Goal: Check status: Check status

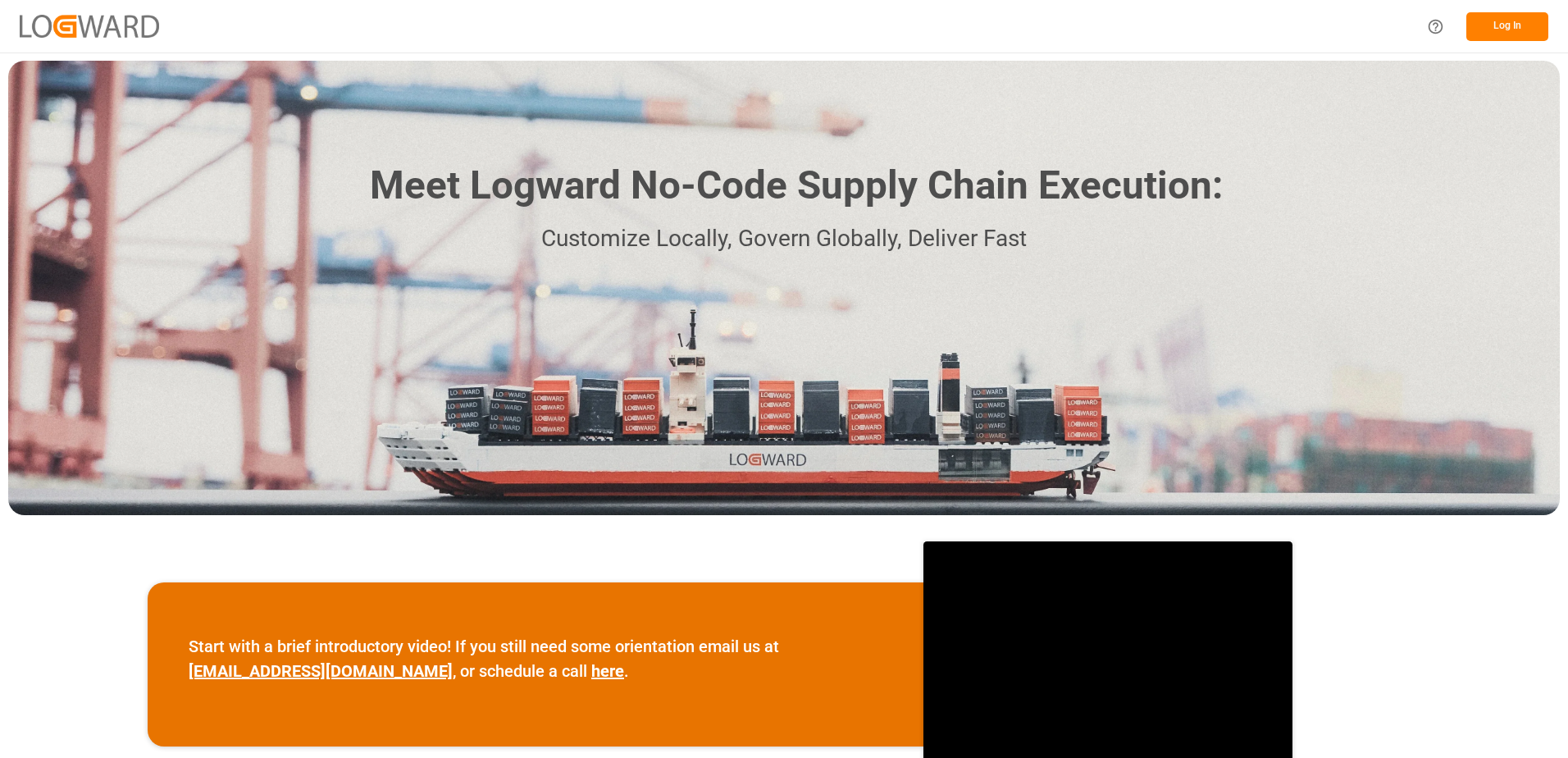
click at [1529, 19] on button "Log In" at bounding box center [1507, 27] width 82 height 29
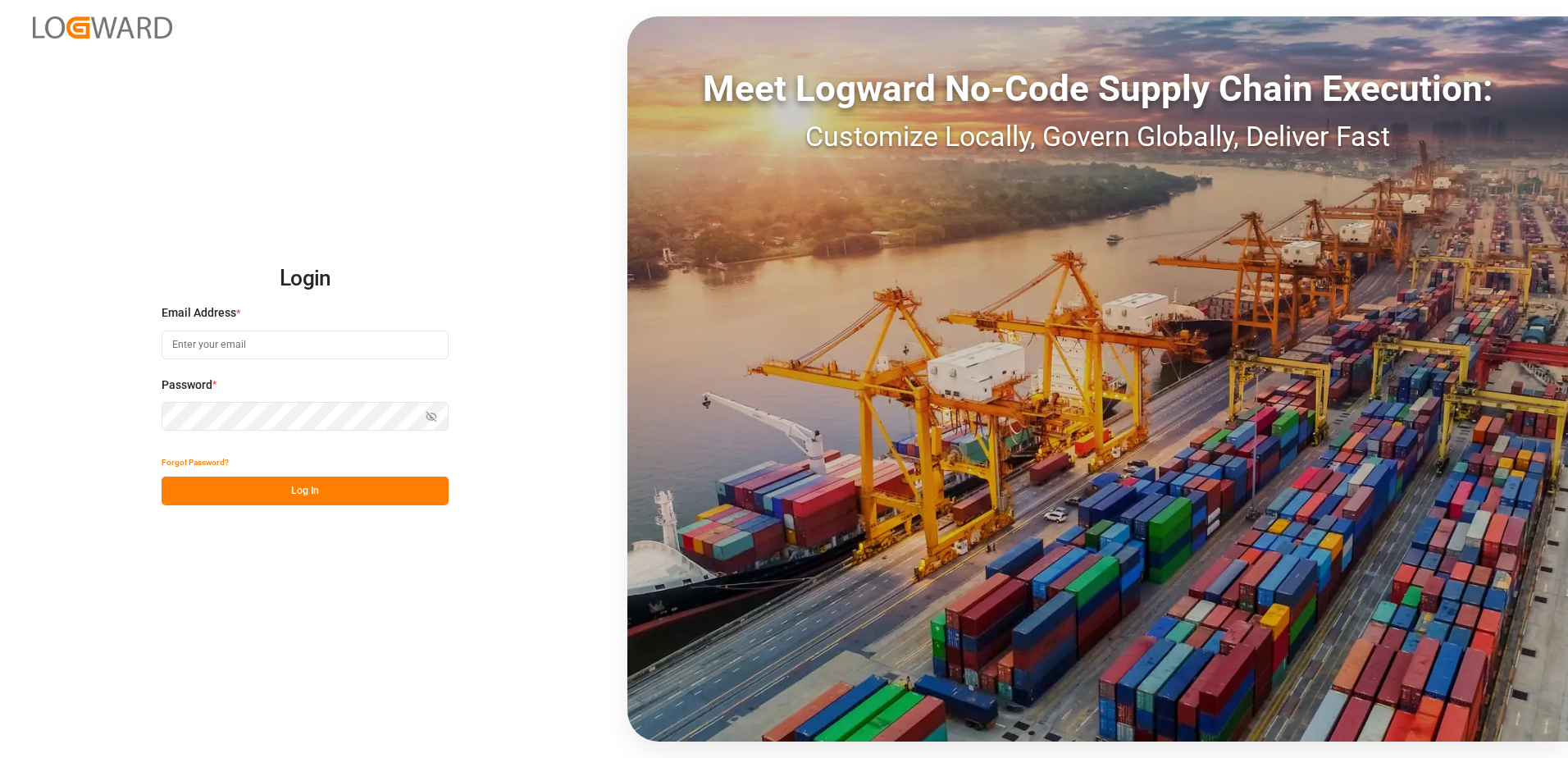
type input "karine.staut@melitta.be"
click at [265, 488] on button "Log In" at bounding box center [305, 491] width 287 height 29
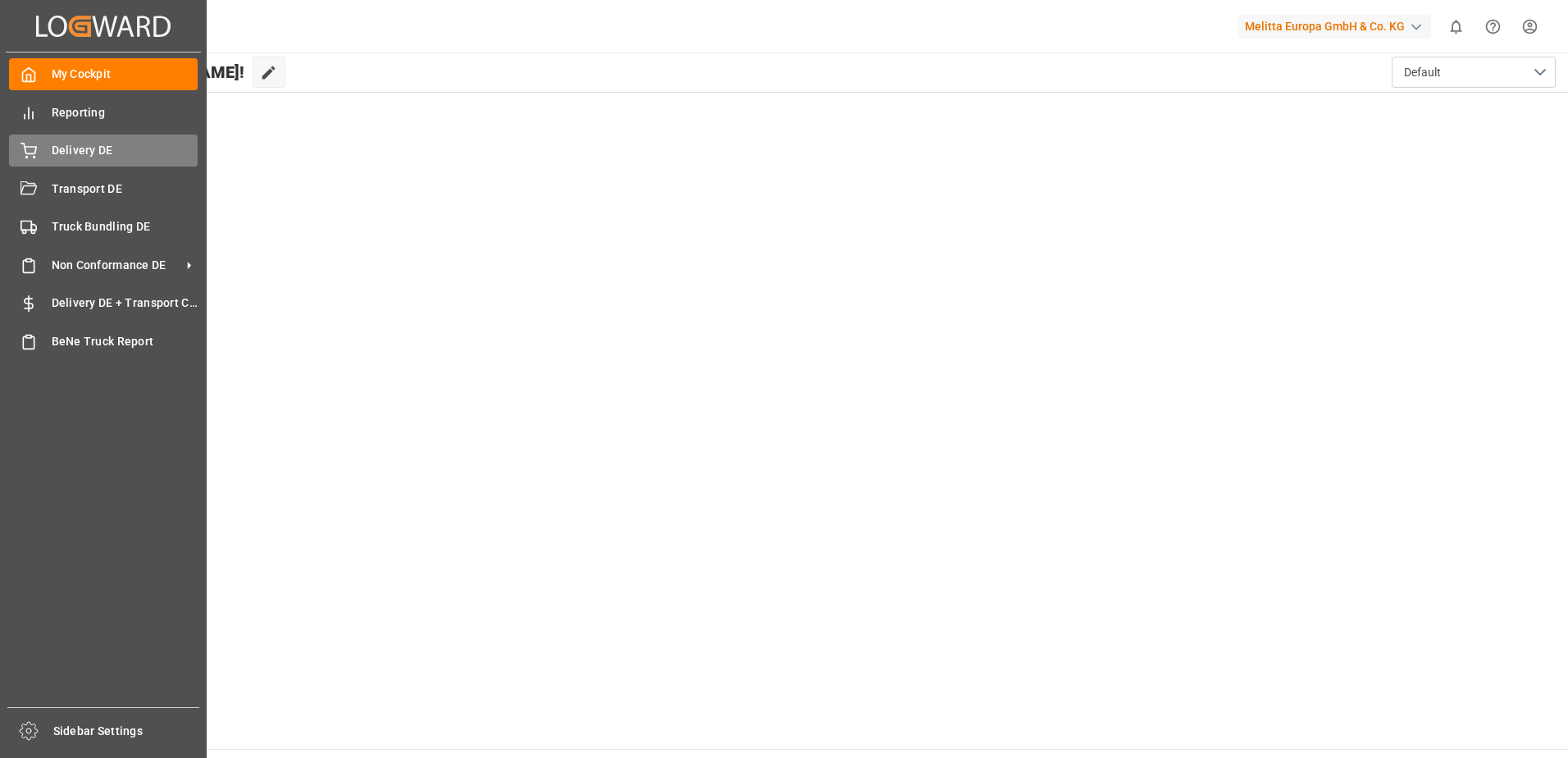
click at [51, 144] on span "Delivery DE" at bounding box center [125, 151] width 147 height 17
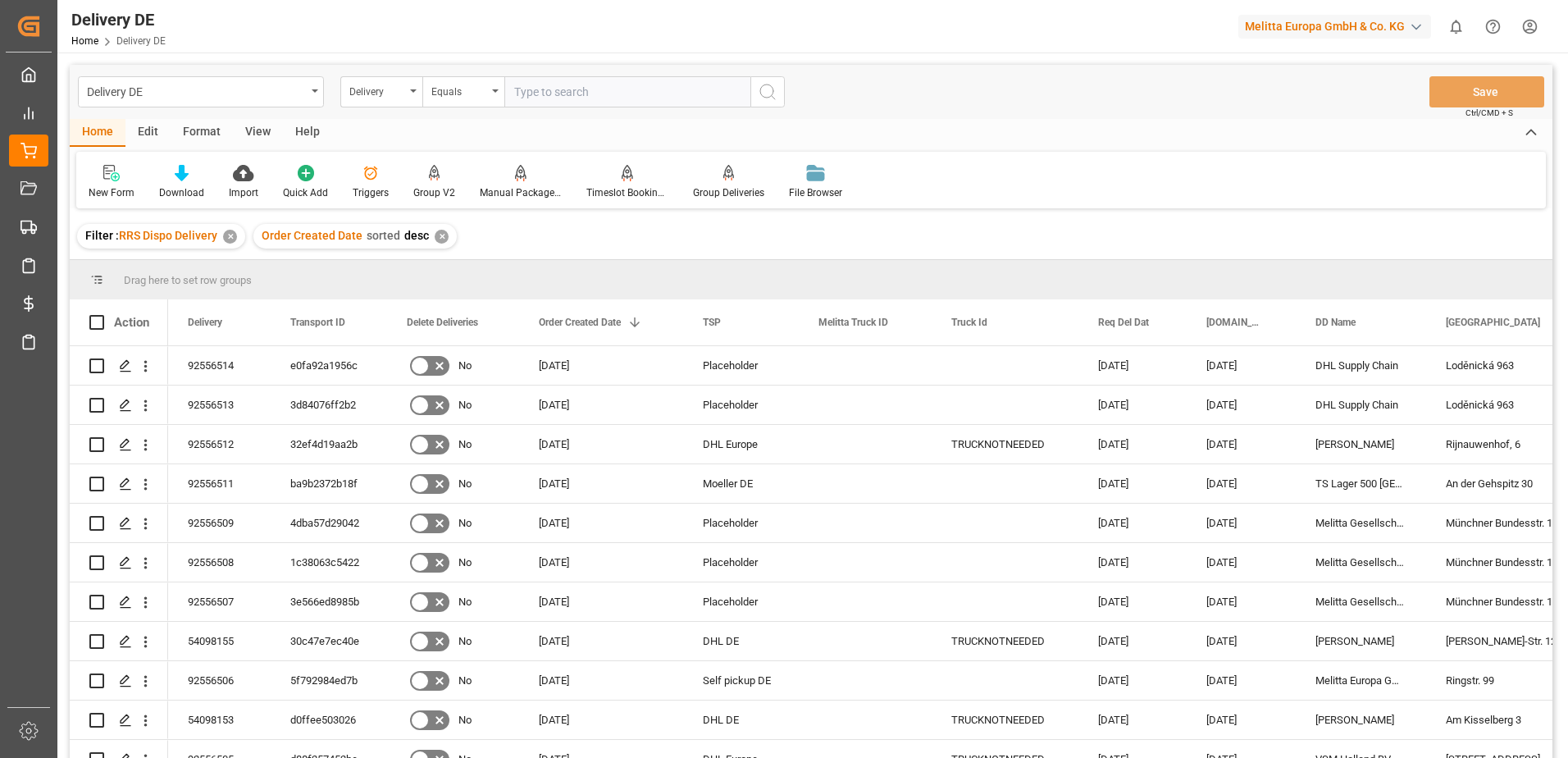
click at [594, 89] on input "text" at bounding box center [627, 92] width 247 height 31
type input "92556516"
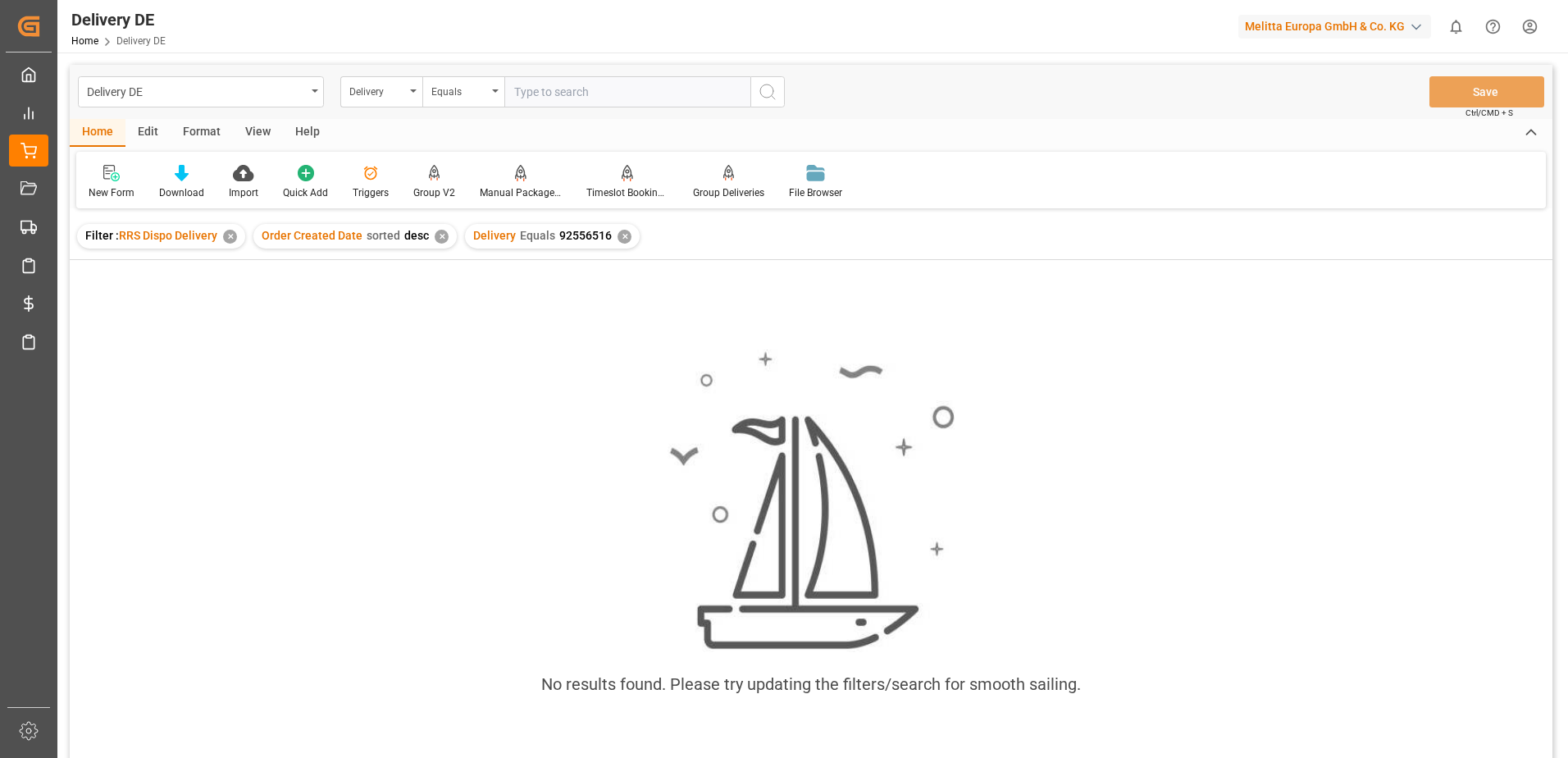
click at [618, 238] on div "✕" at bounding box center [624, 237] width 14 height 14
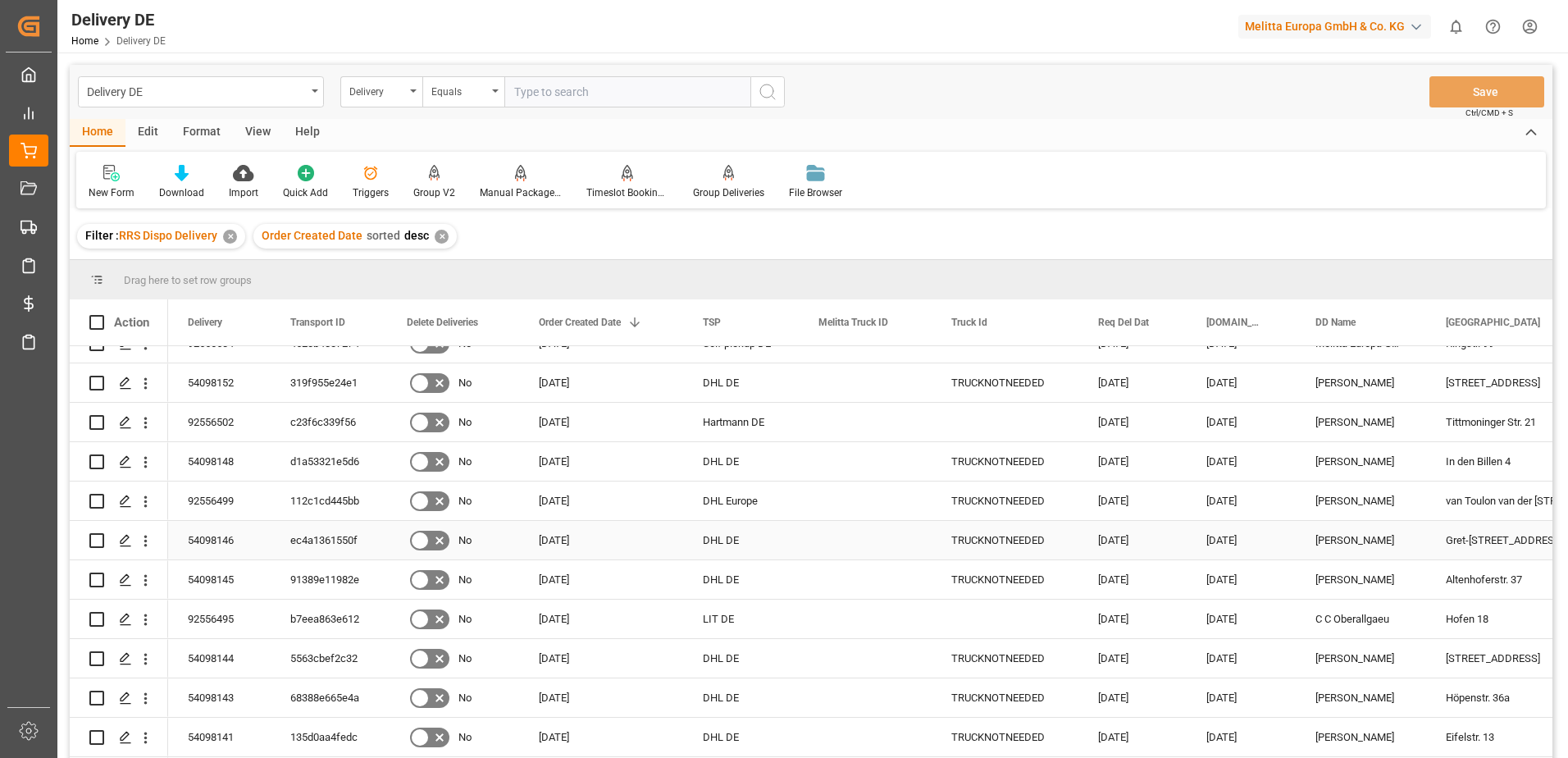
scroll to position [247, 0]
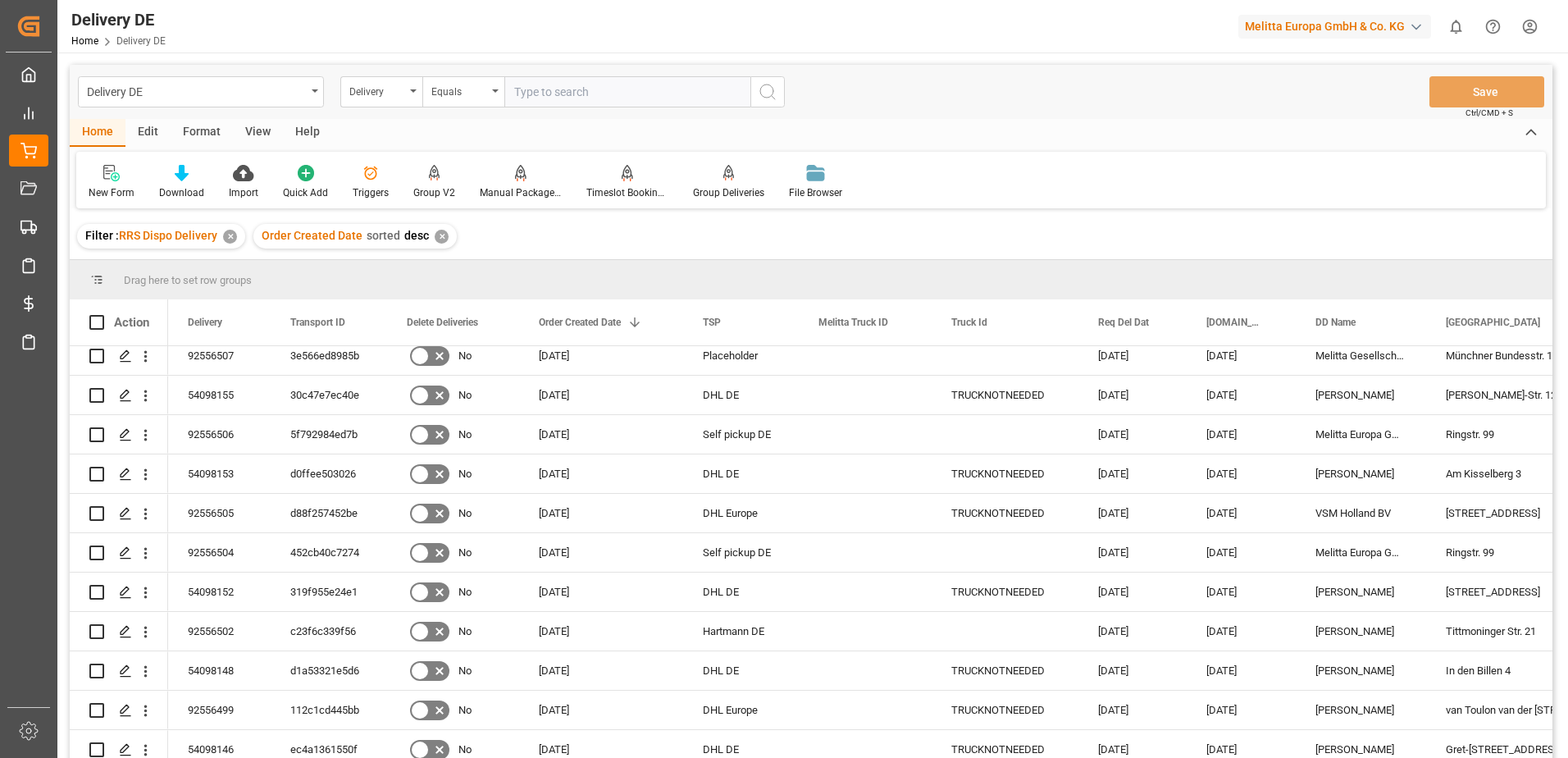
click at [537, 85] on input "text" at bounding box center [627, 92] width 247 height 31
type input "92556516"
drag, startPoint x: 768, startPoint y: 95, endPoint x: 754, endPoint y: 128, distance: 35.8
click at [768, 96] on icon "search button" at bounding box center [768, 92] width 19 height 19
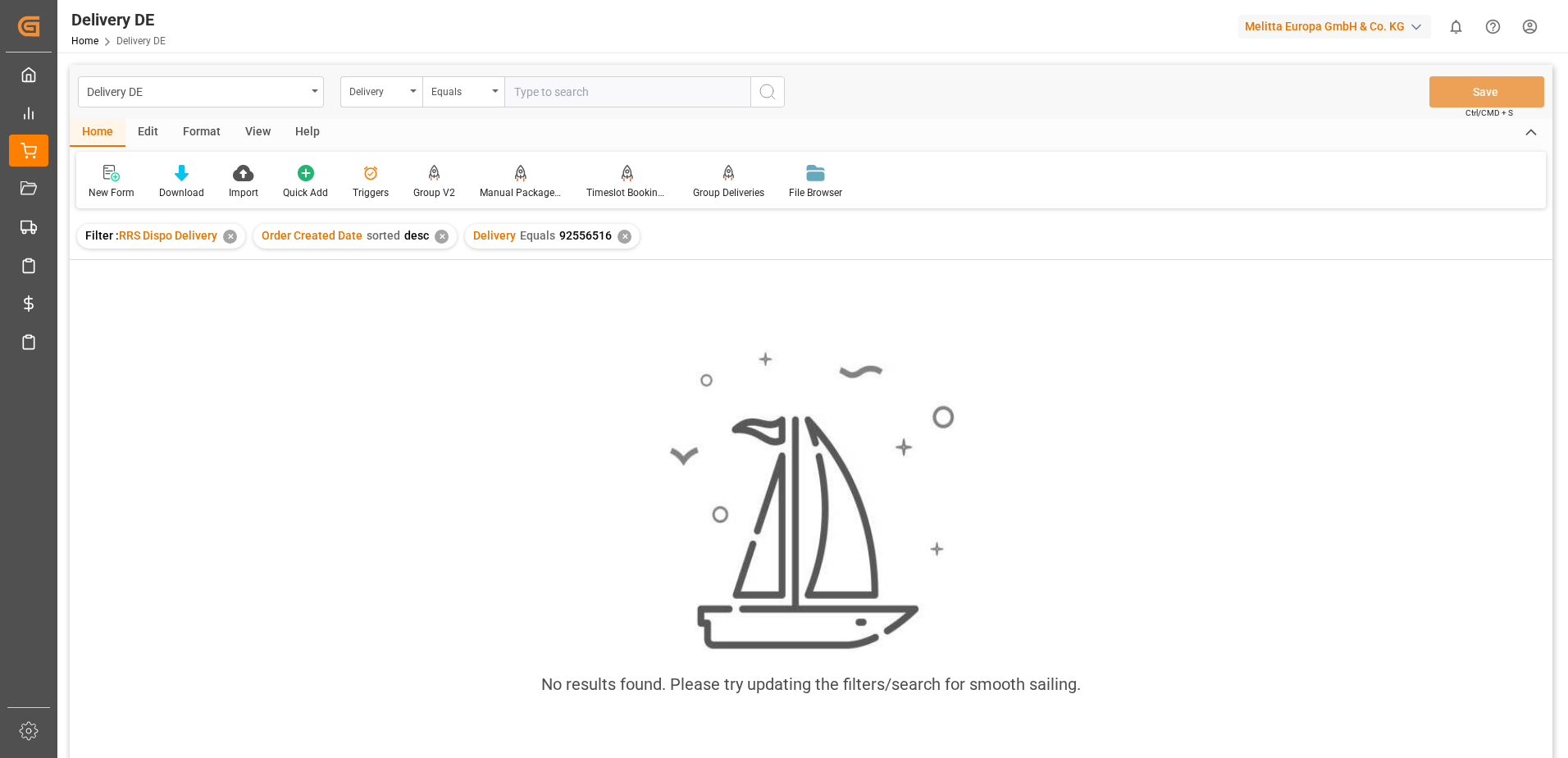
click at [618, 236] on div "✕" at bounding box center [624, 237] width 14 height 14
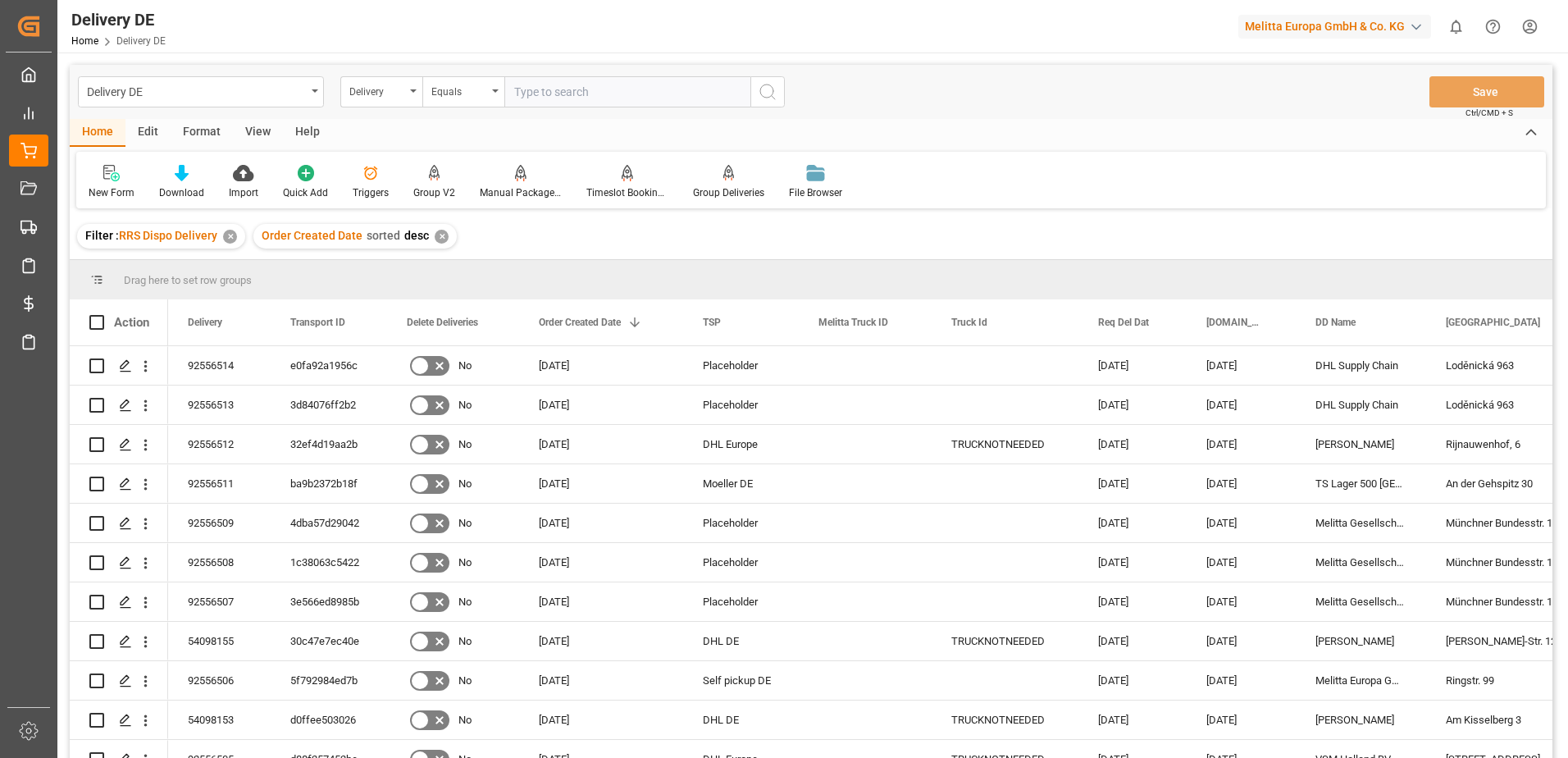
click at [567, 99] on input "text" at bounding box center [627, 92] width 247 height 31
type input "92556517"
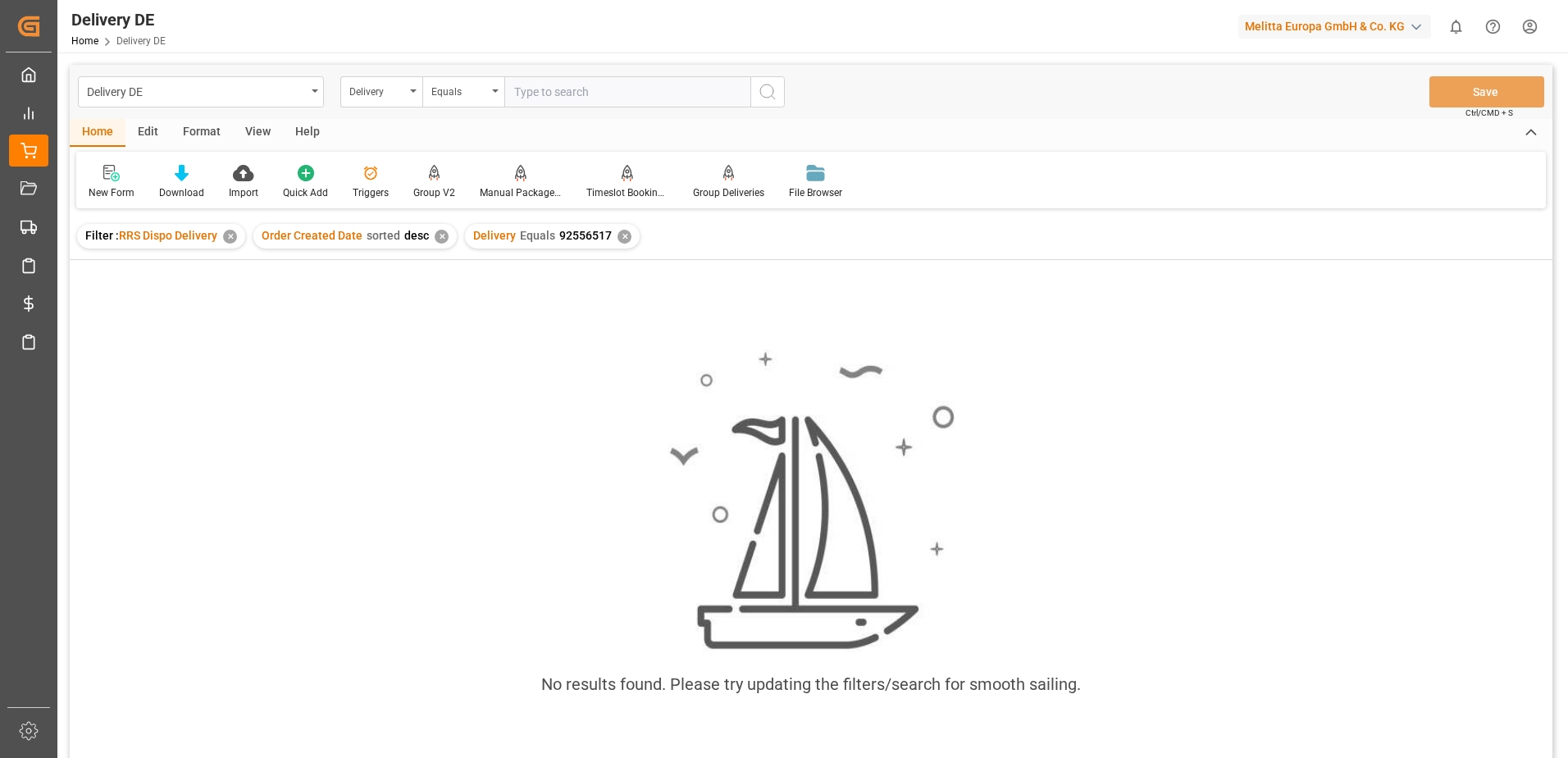
click at [619, 236] on div "✕" at bounding box center [624, 237] width 14 height 14
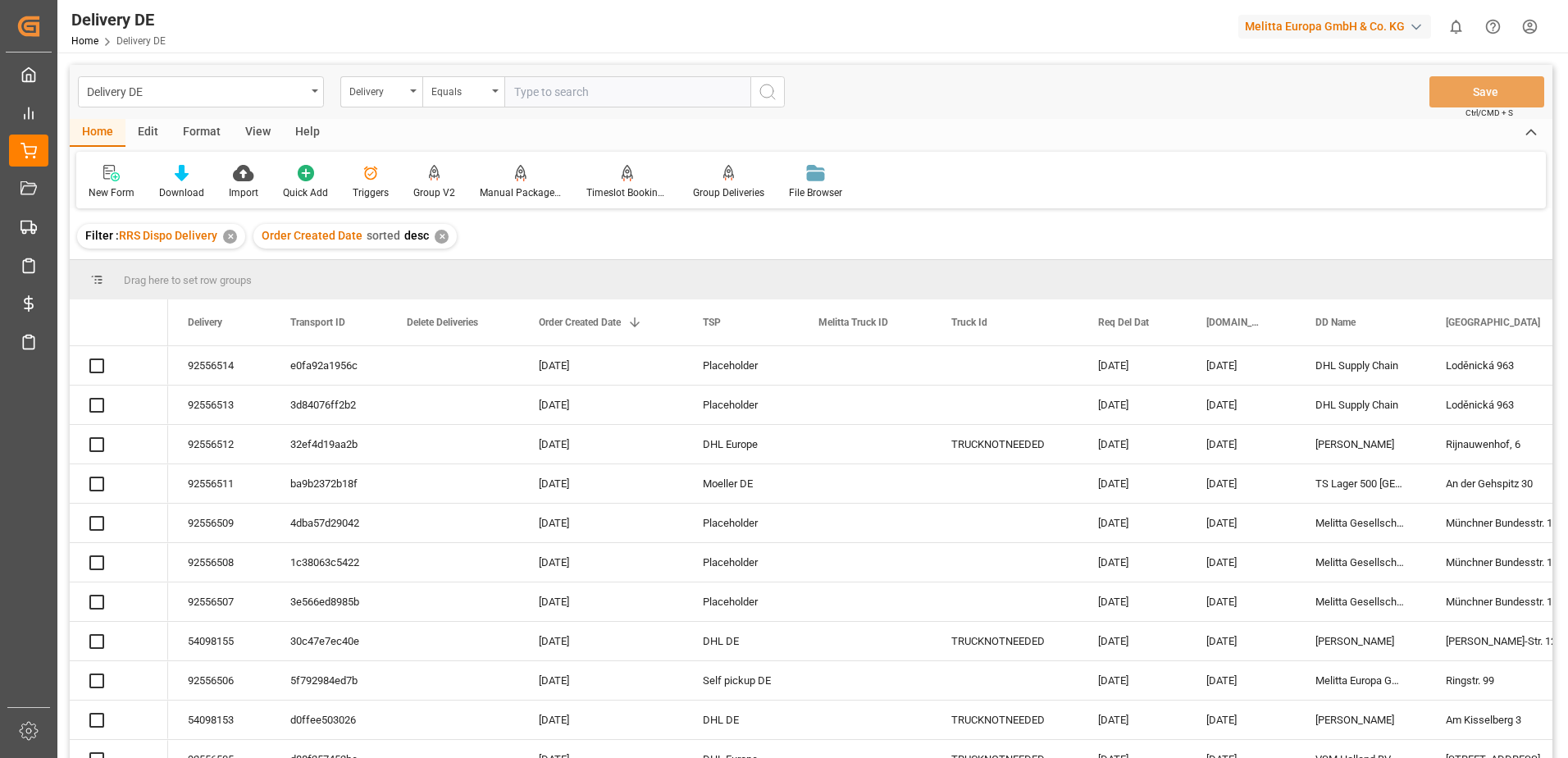
click at [1527, 30] on html "Created by potrace 1.15, written by Peter Selinger 2001-2017 Created by potrace…" at bounding box center [784, 379] width 1568 height 758
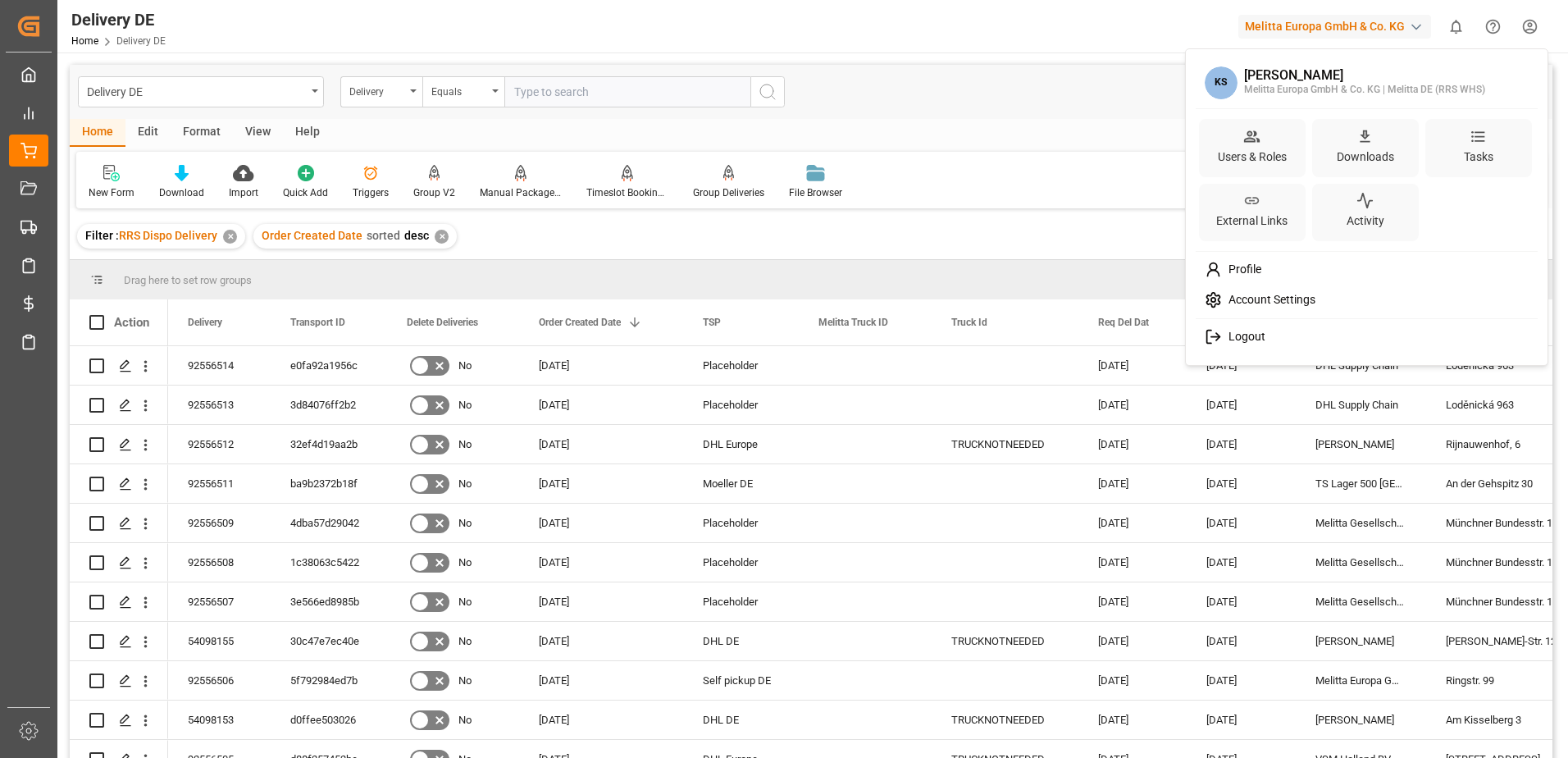
click at [1235, 343] on span "Logout" at bounding box center [1243, 336] width 44 height 15
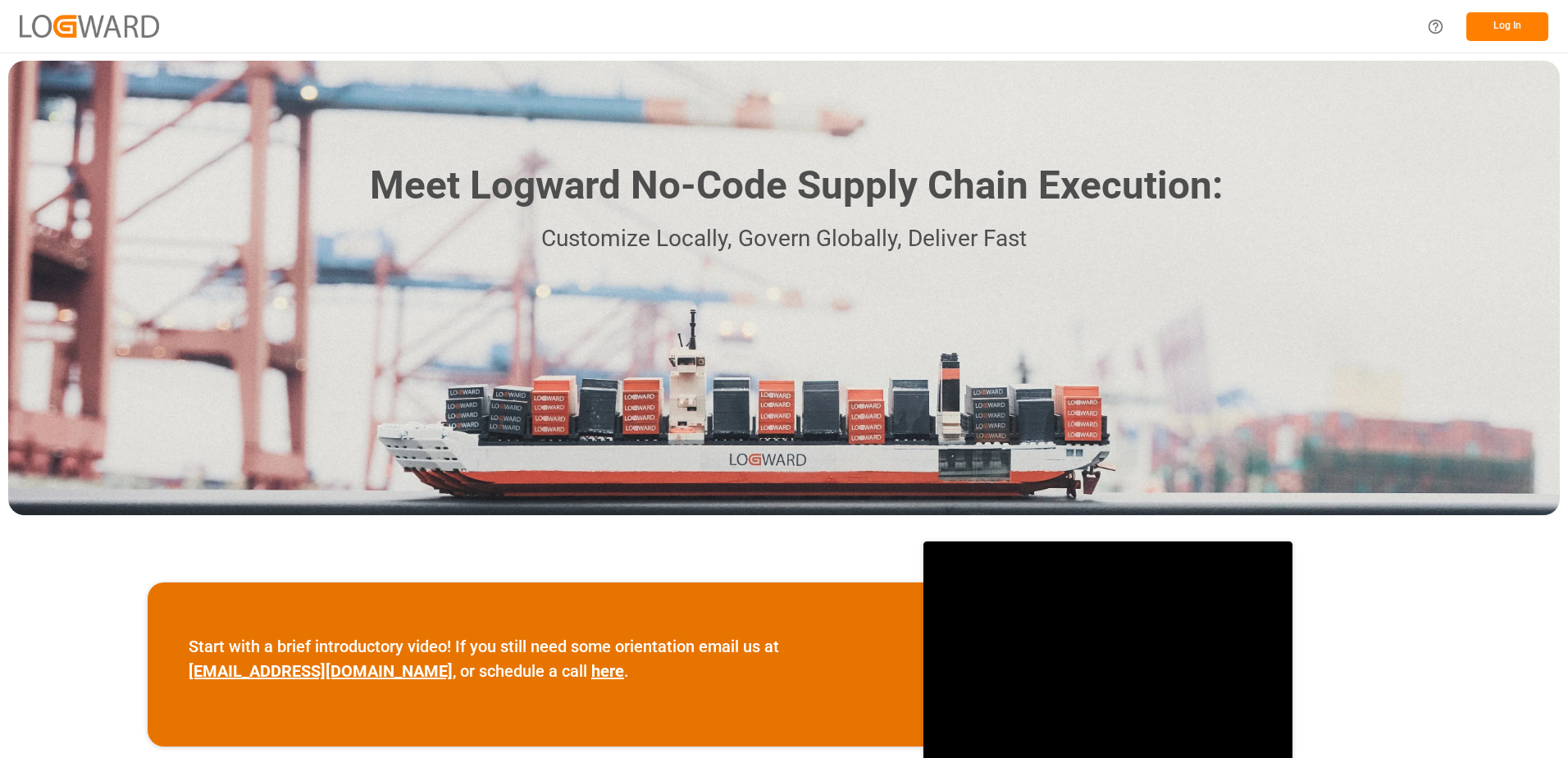
click at [1515, 18] on button "Log In" at bounding box center [1507, 27] width 82 height 29
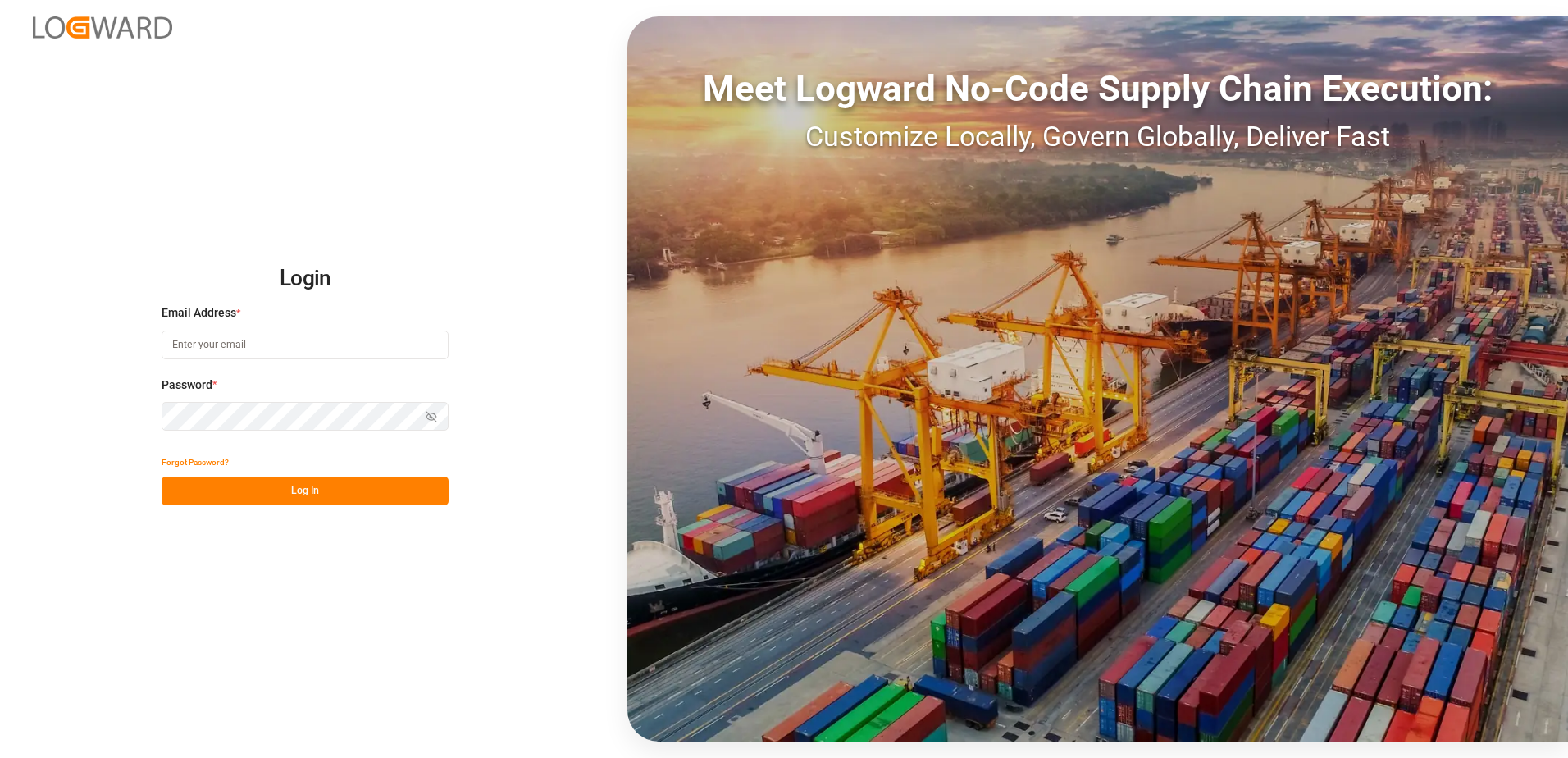
type input "karine.staut@melitta.be"
click at [359, 488] on button "Log In" at bounding box center [305, 491] width 287 height 29
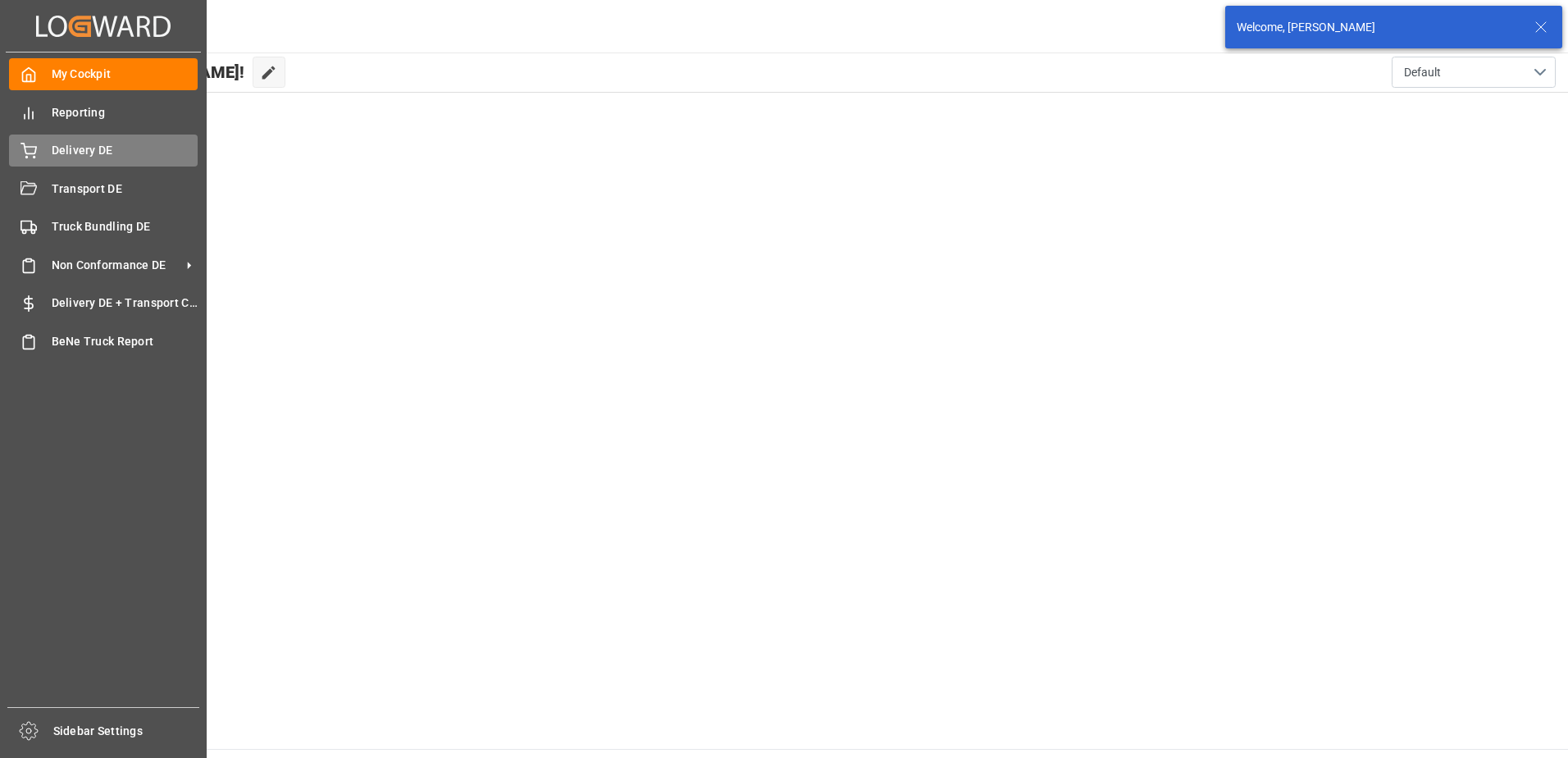
click at [42, 153] on div "Delivery DE Delivery DE" at bounding box center [102, 150] width 189 height 32
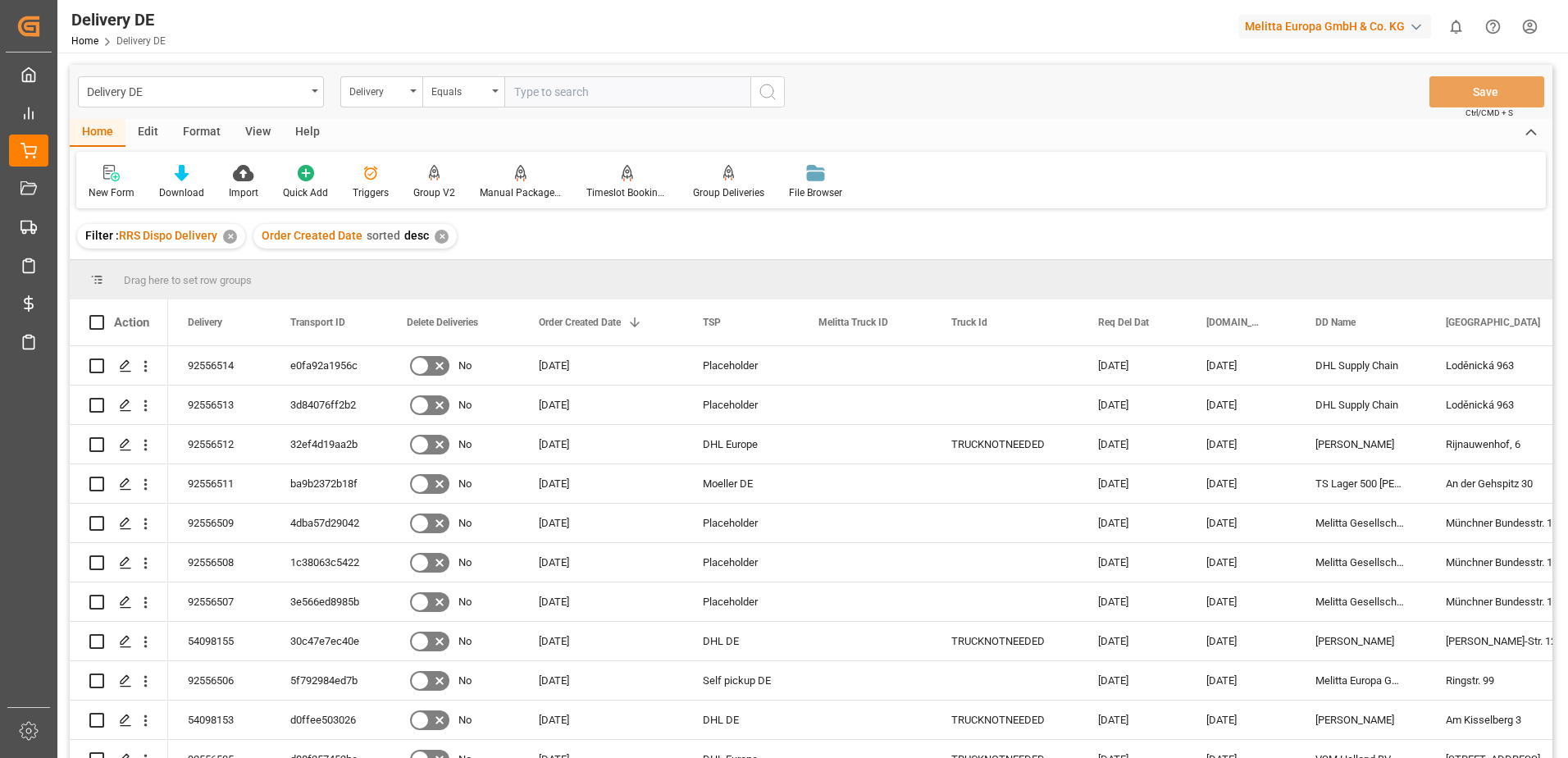
click at [598, 99] on input "text" at bounding box center [627, 92] width 247 height 31
type input "92556516"
click at [767, 93] on icon "search button" at bounding box center [768, 92] width 19 height 19
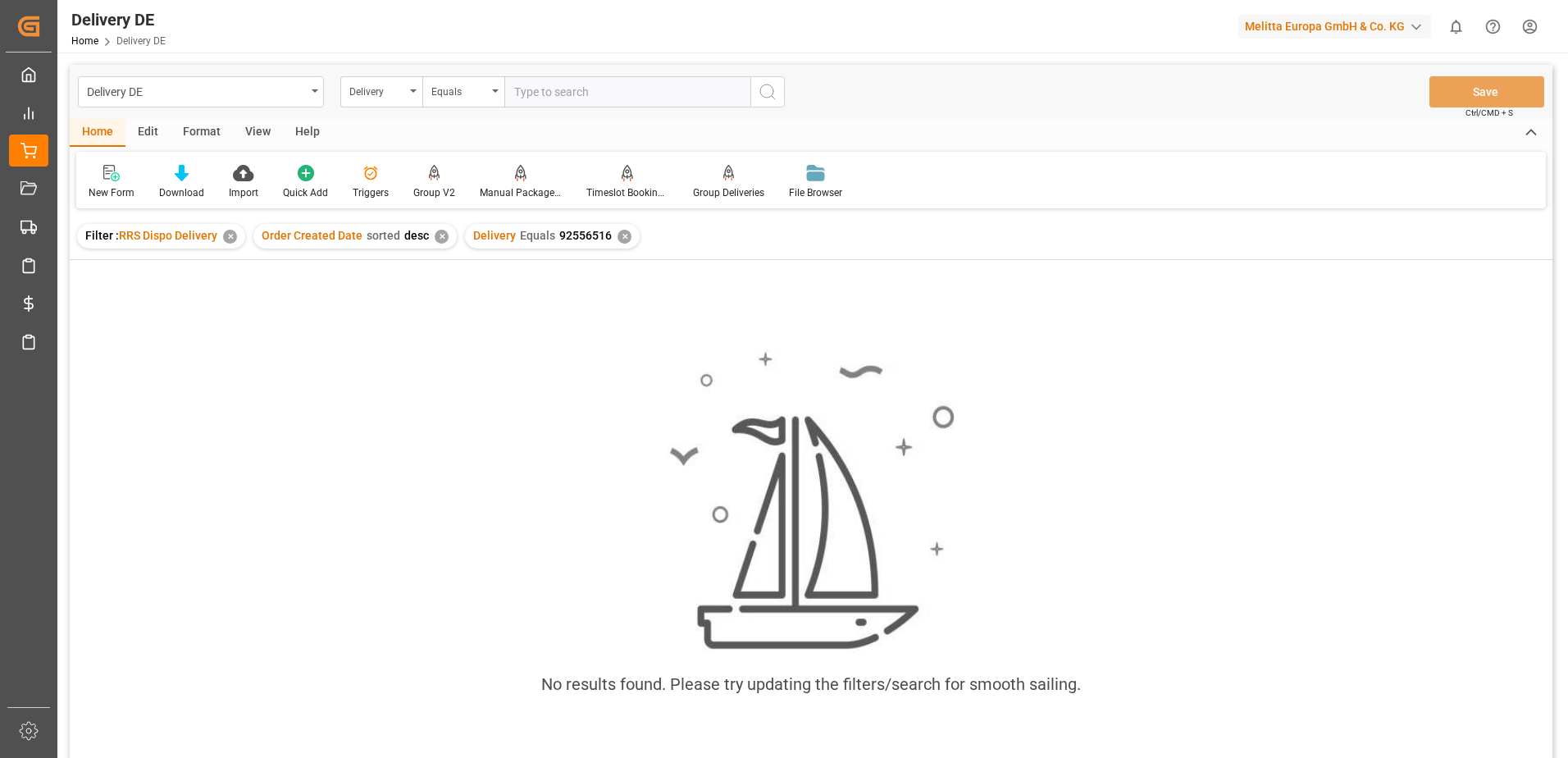
click at [618, 238] on div "✕" at bounding box center [624, 237] width 14 height 14
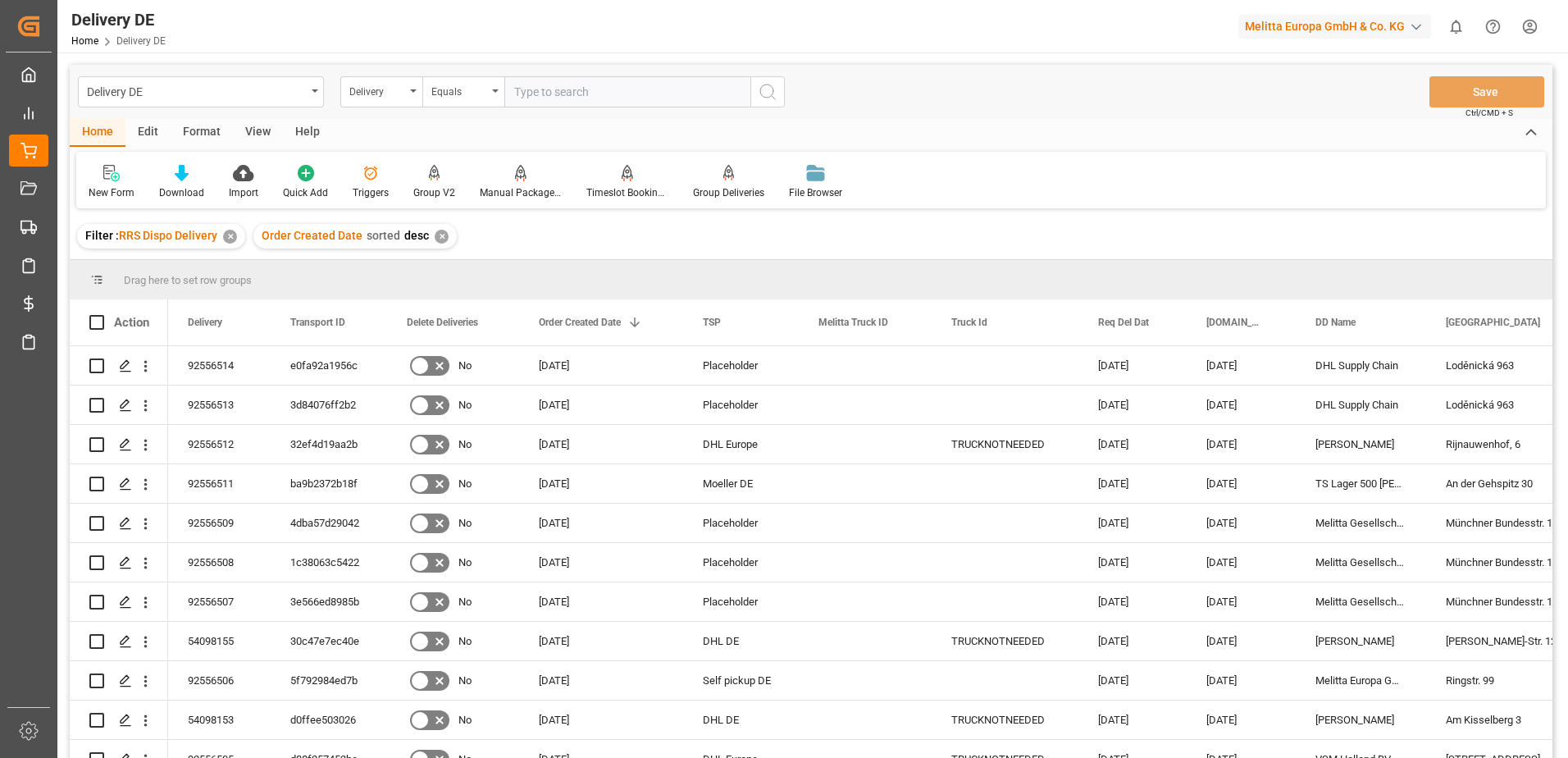
click at [1526, 33] on html "Created by potrace 1.15, written by Peter Selinger 2001-2017 Created by potrace…" at bounding box center [784, 379] width 1568 height 758
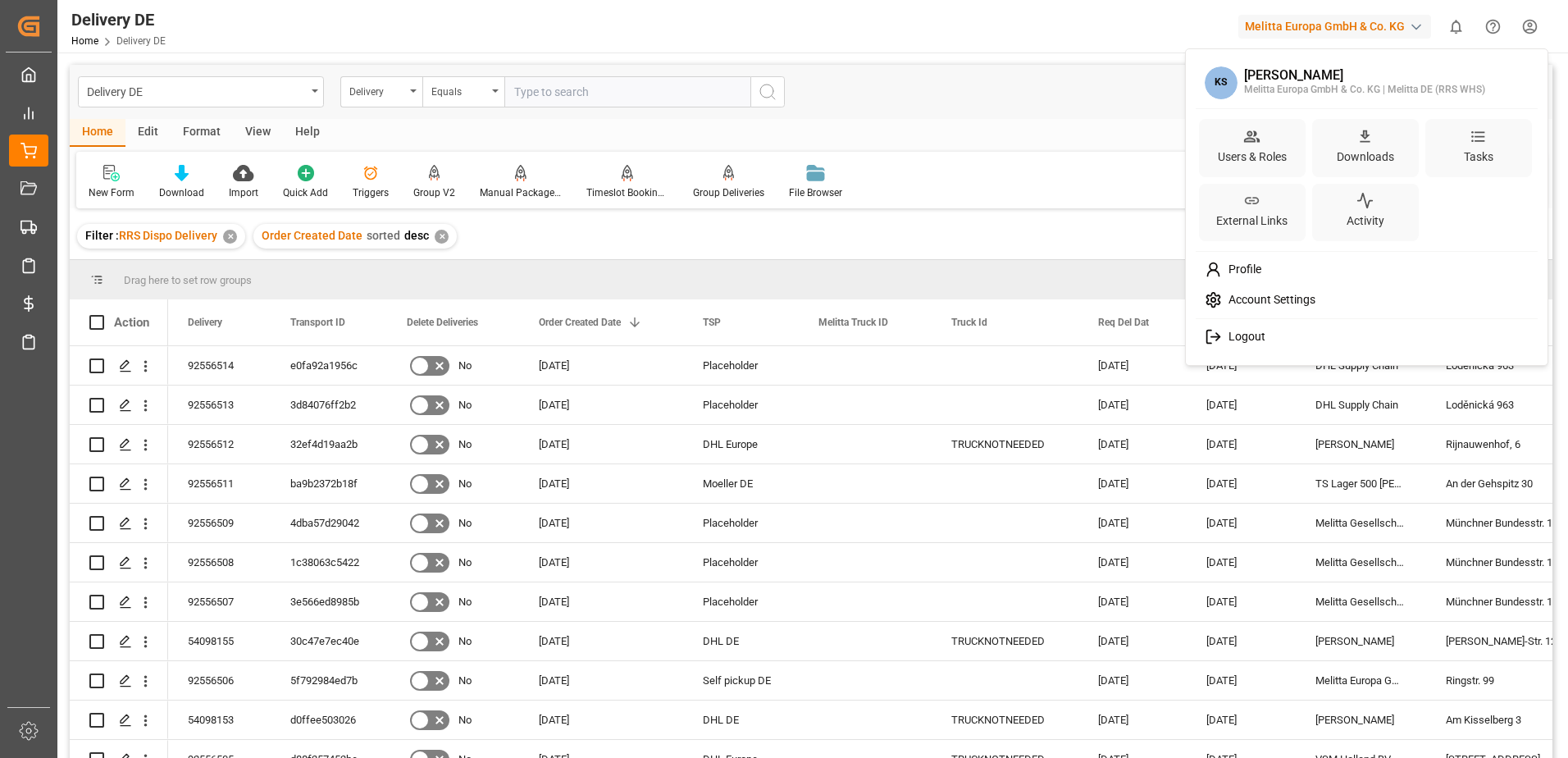
drag, startPoint x: 1242, startPoint y: 337, endPoint x: 1233, endPoint y: 340, distance: 9.5
click at [1241, 338] on span "Logout" at bounding box center [1243, 336] width 44 height 15
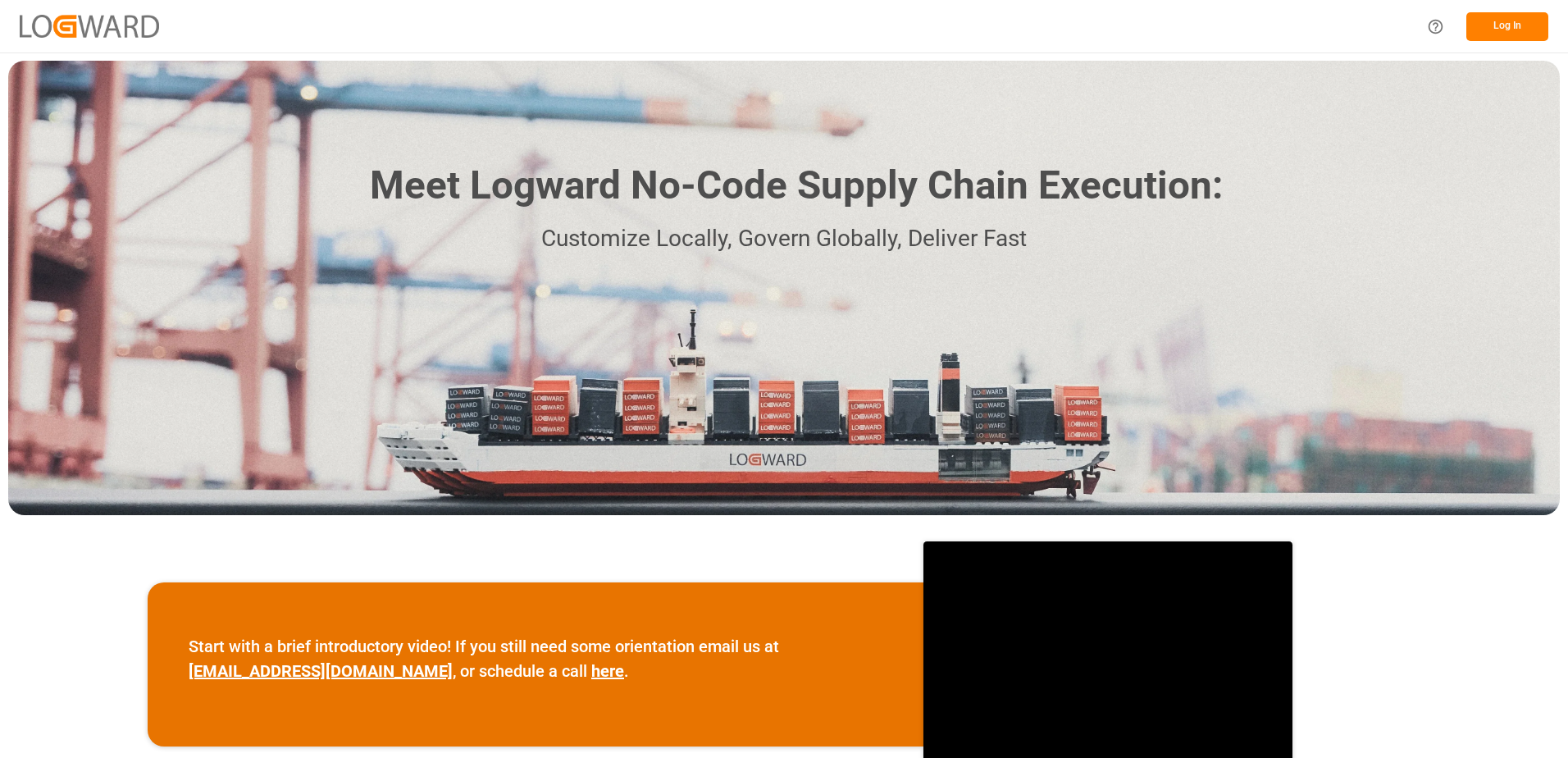
click at [1501, 25] on button "Log In" at bounding box center [1507, 27] width 82 height 29
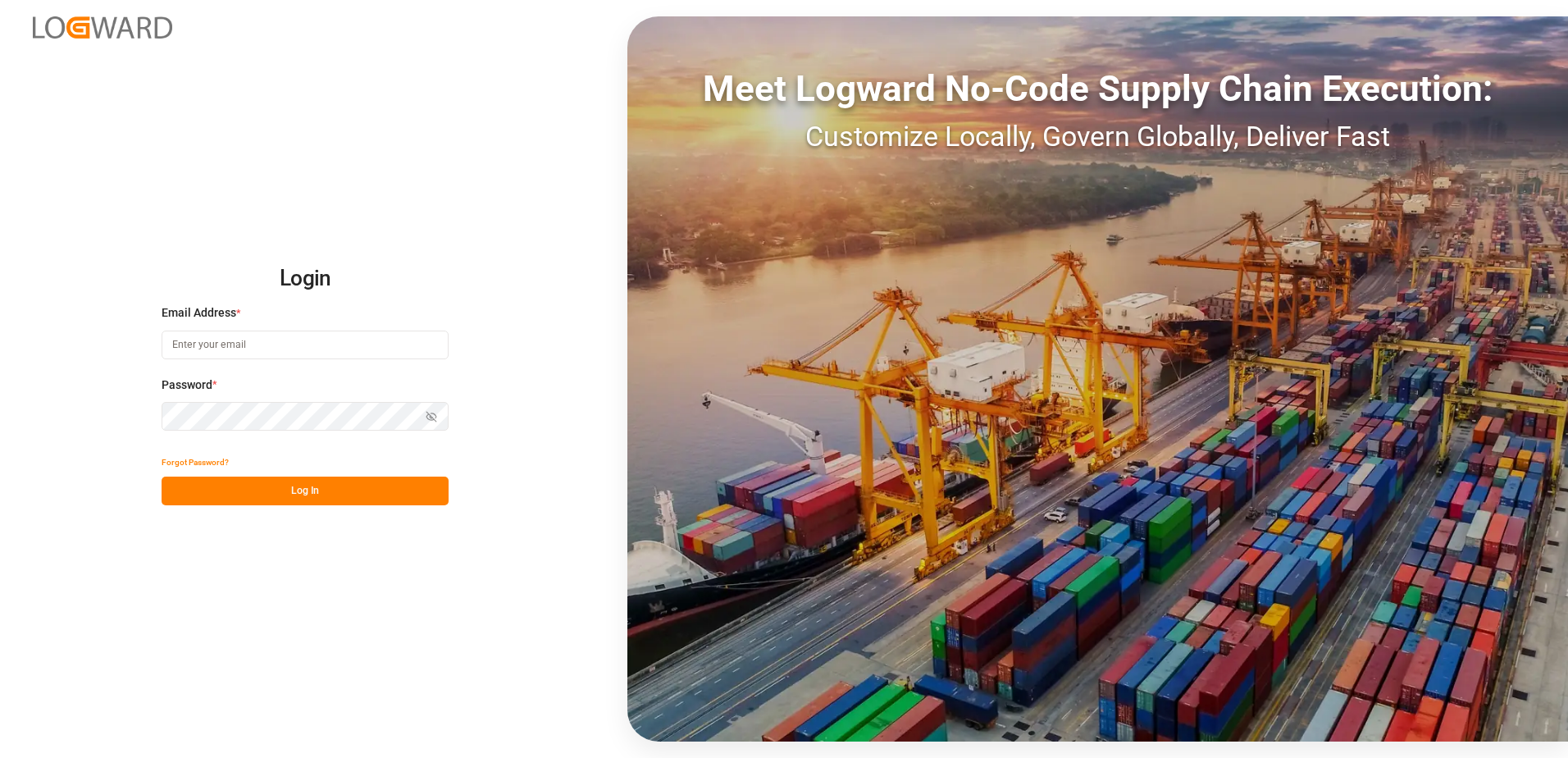
type input "karine.staut@melitta.be"
click at [328, 493] on button "Log In" at bounding box center [305, 491] width 287 height 29
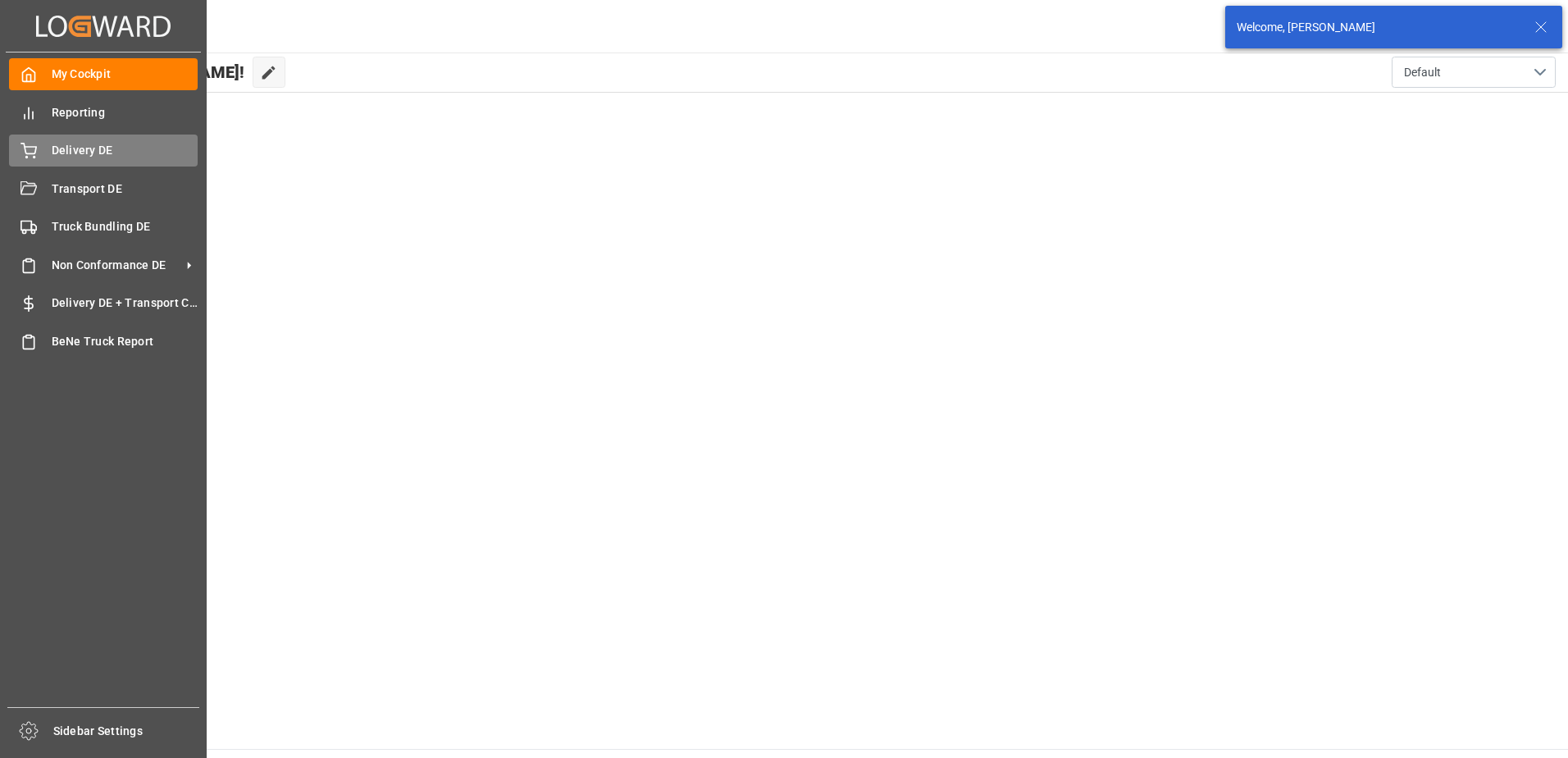
click at [44, 149] on div "Delivery DE Delivery DE" at bounding box center [102, 150] width 189 height 32
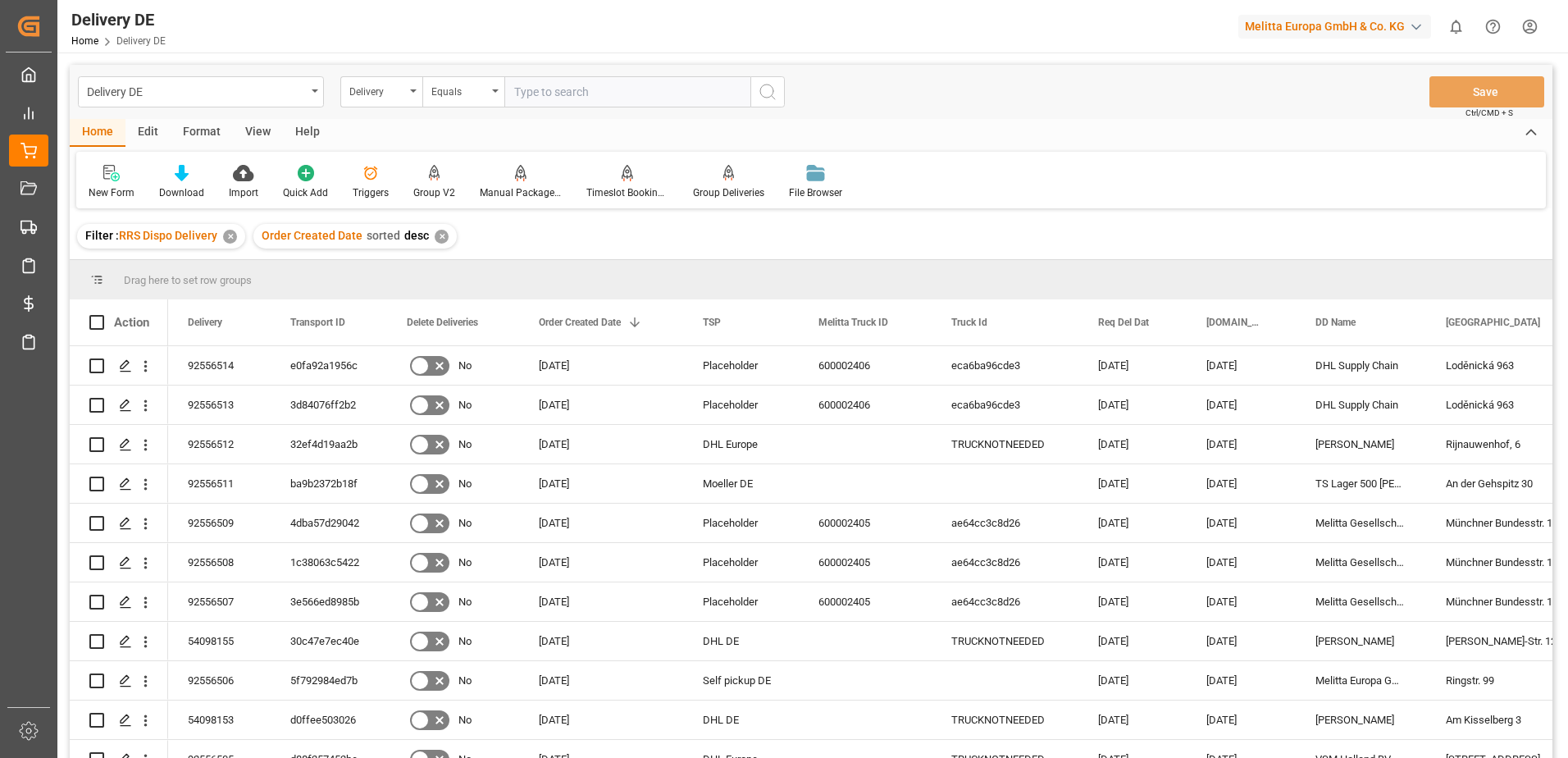
click at [552, 81] on input "text" at bounding box center [627, 92] width 247 height 31
type input "92556516"
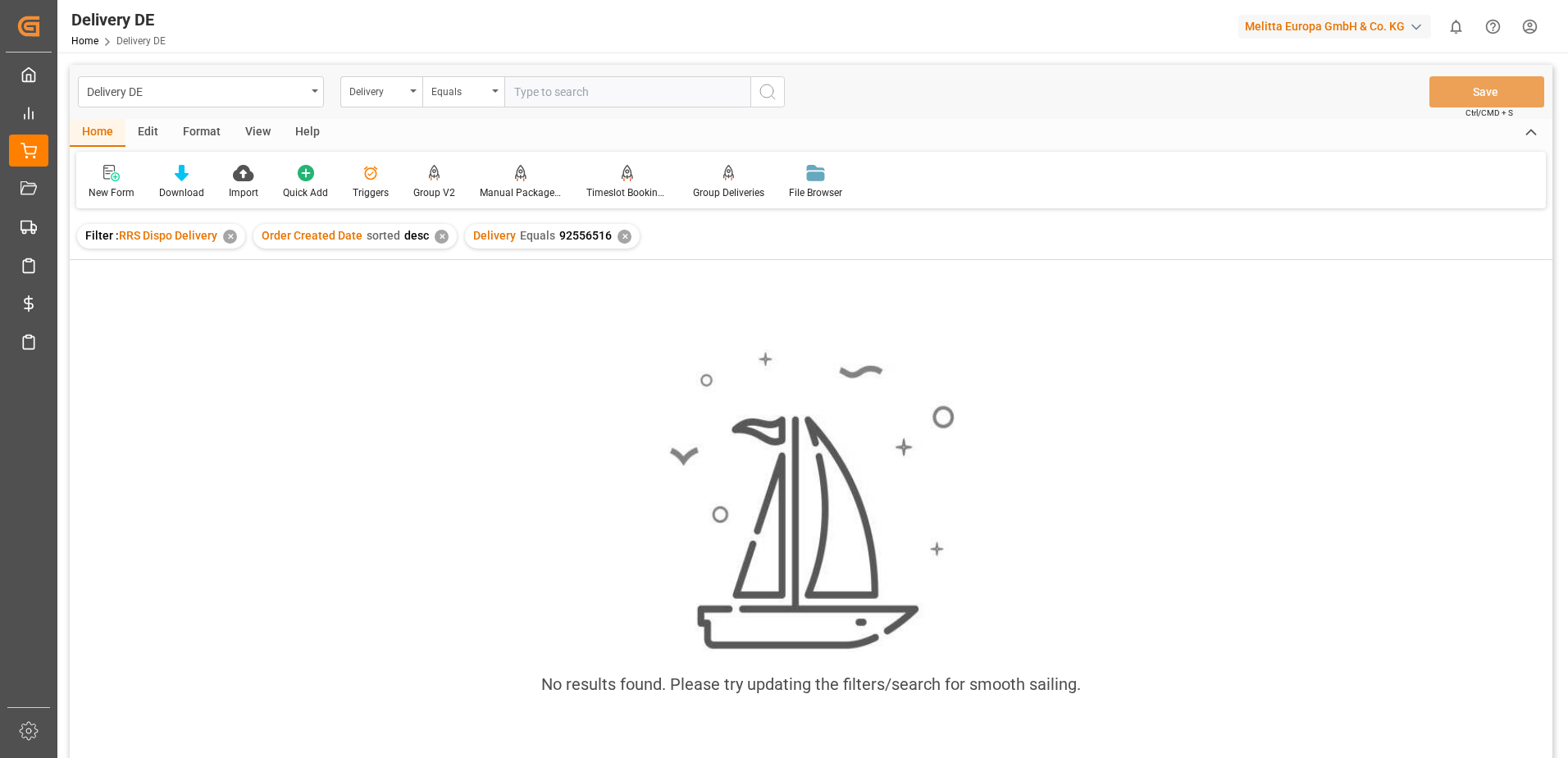
click at [618, 237] on div "✕" at bounding box center [624, 237] width 14 height 14
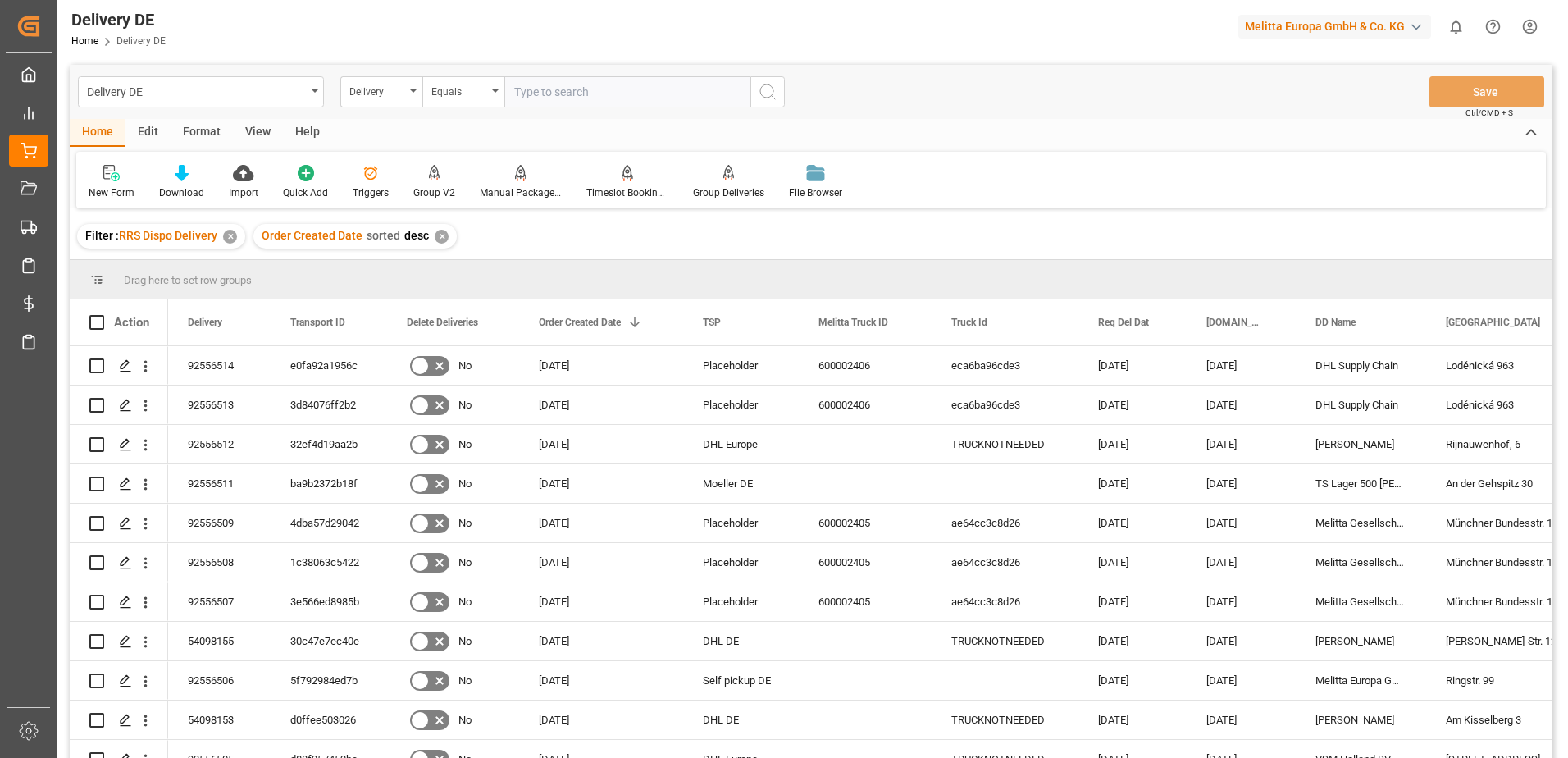
click at [1527, 24] on html "Created by potrace 1.15, written by Peter Selinger 2001-2017 Created by potrace…" at bounding box center [784, 379] width 1568 height 758
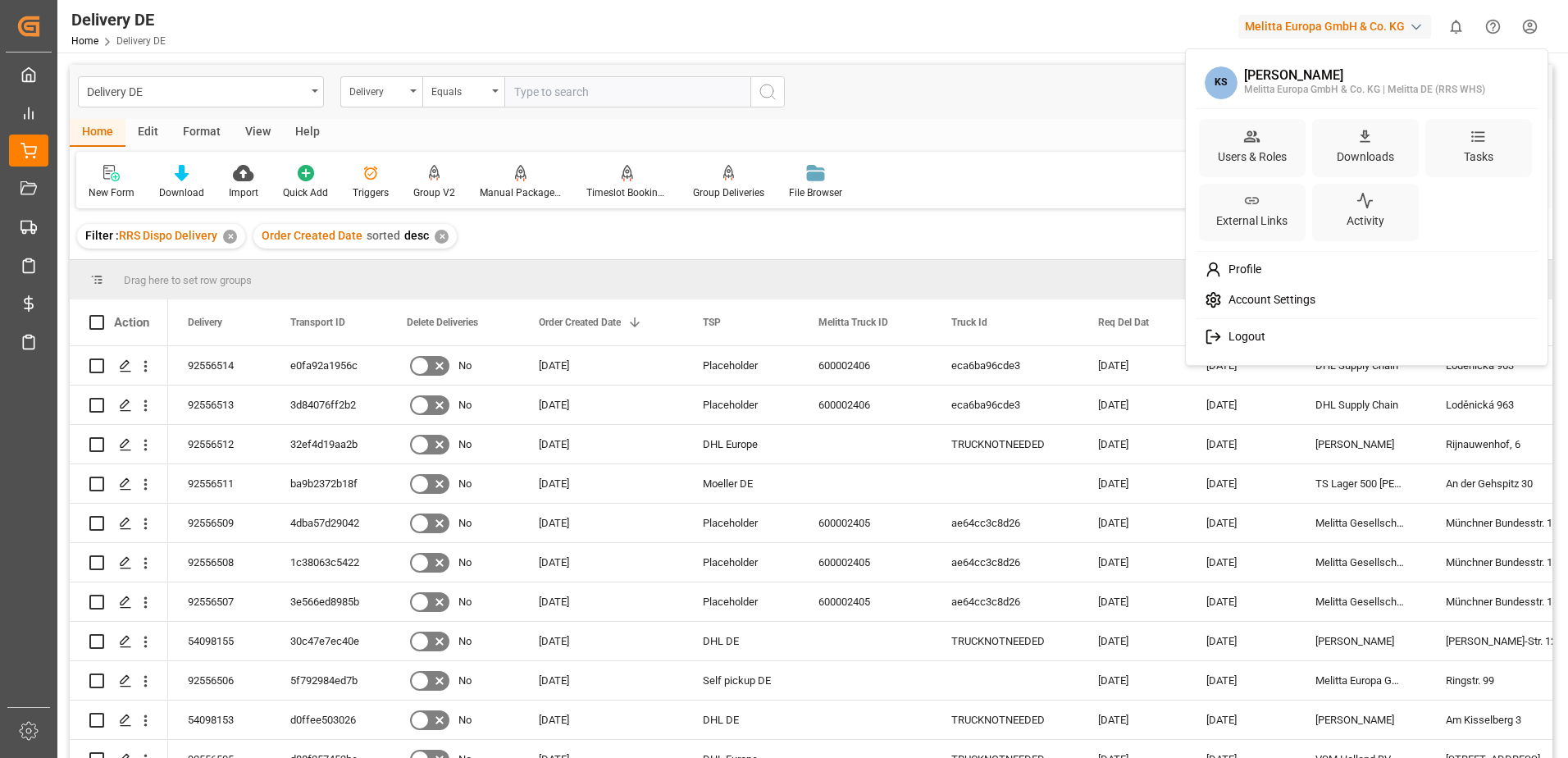
click at [1227, 340] on span "Logout" at bounding box center [1243, 336] width 44 height 15
